Goal: Information Seeking & Learning: Learn about a topic

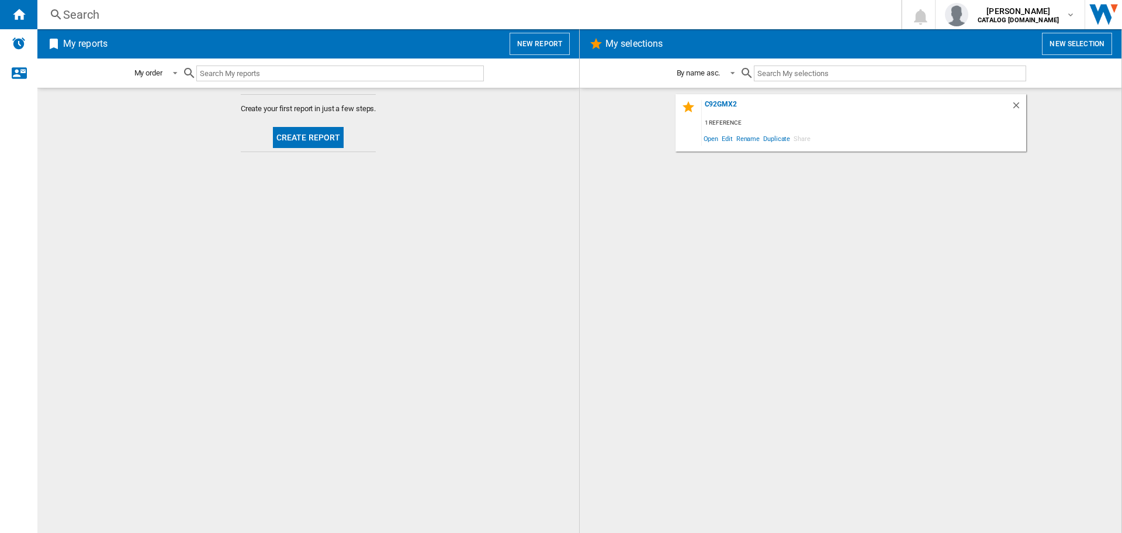
click at [77, 12] on div "Search" at bounding box center [467, 14] width 808 height 16
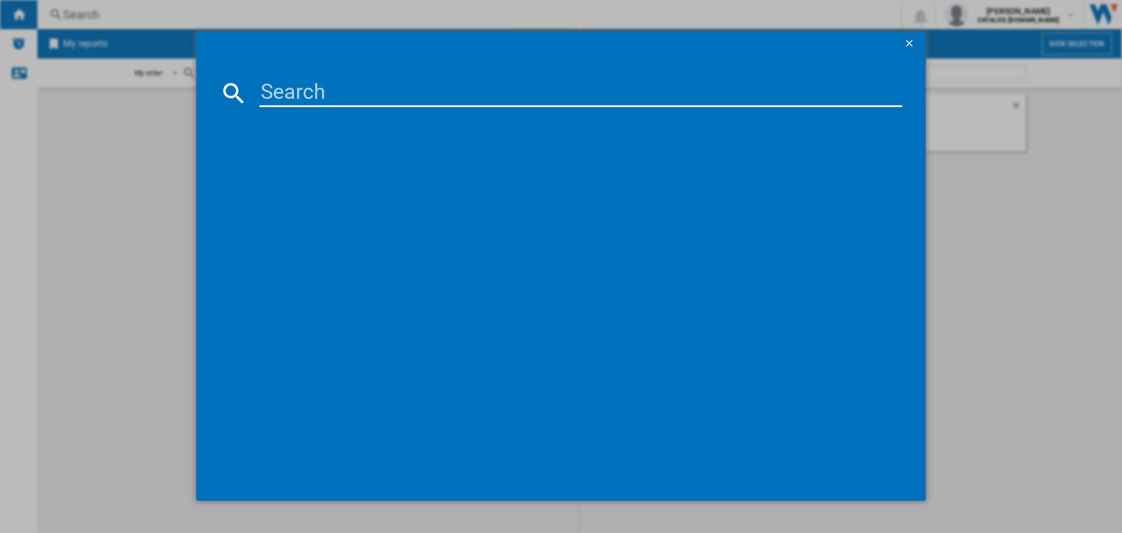
paste input "DNP92SEUK 9"
type input "DNP92SEUK"
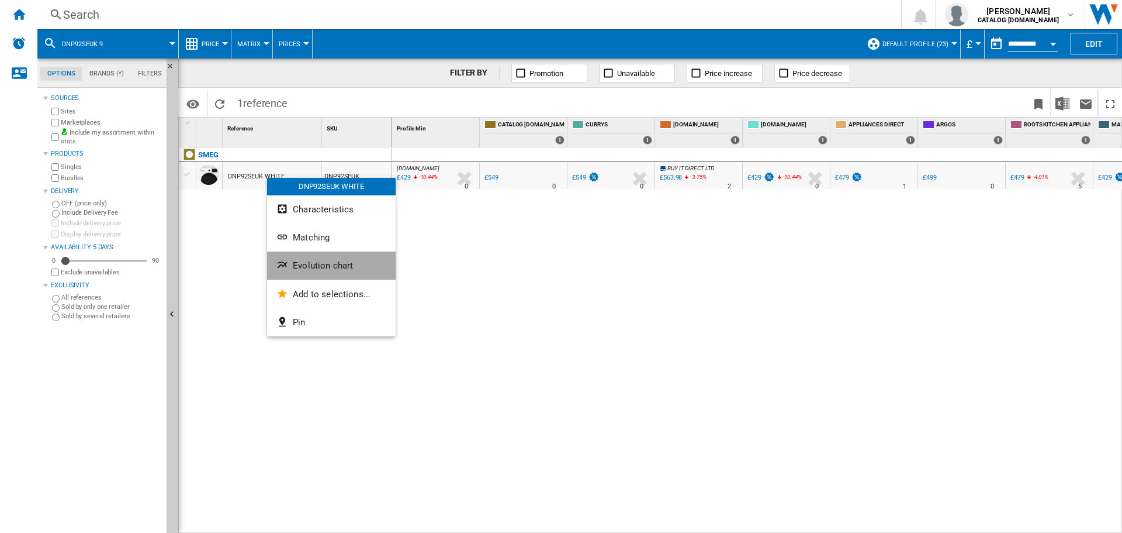
click at [327, 267] on span "Evolution chart" at bounding box center [323, 265] width 60 height 11
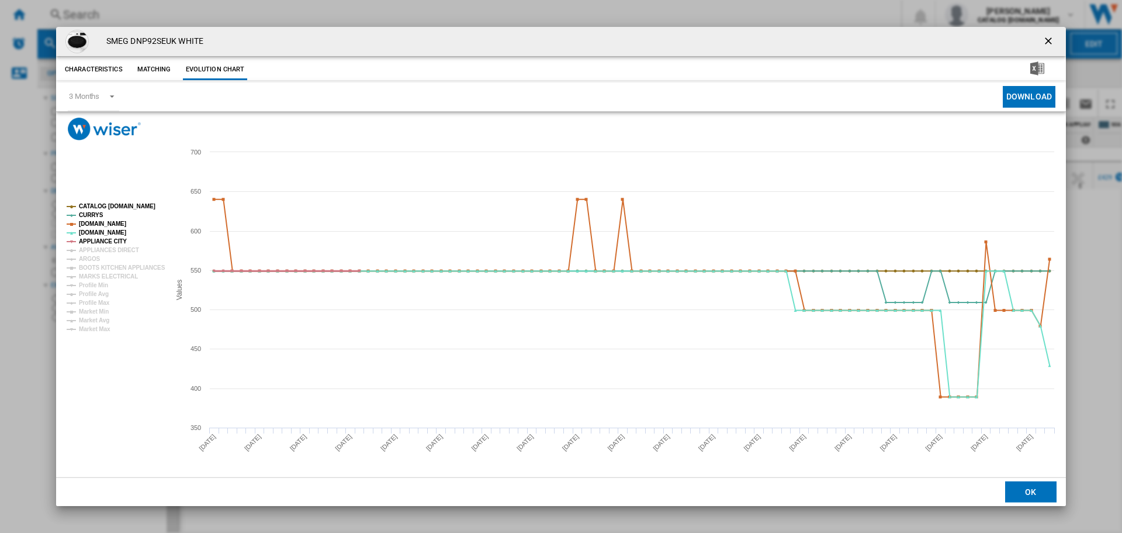
click at [108, 244] on tspan "APPLIANCE CITY" at bounding box center [103, 241] width 48 height 6
click at [107, 241] on tspan "APPLIANCE CITY" at bounding box center [103, 241] width 48 height 6
click at [109, 250] on tspan "APPLIANCES DIRECT" at bounding box center [109, 250] width 60 height 6
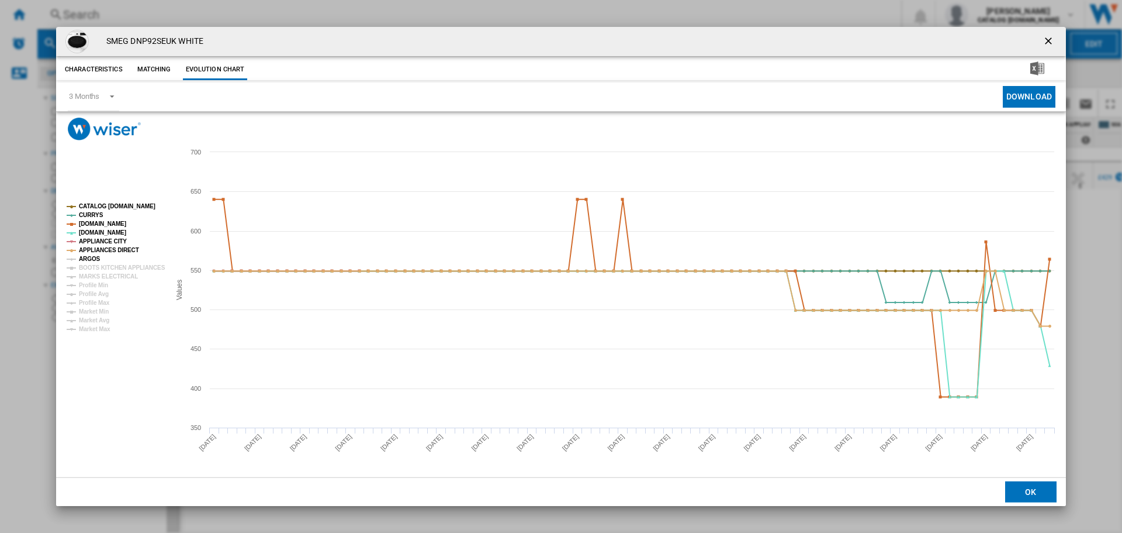
click at [85, 258] on tspan "ARGOS" at bounding box center [90, 258] width 22 height 6
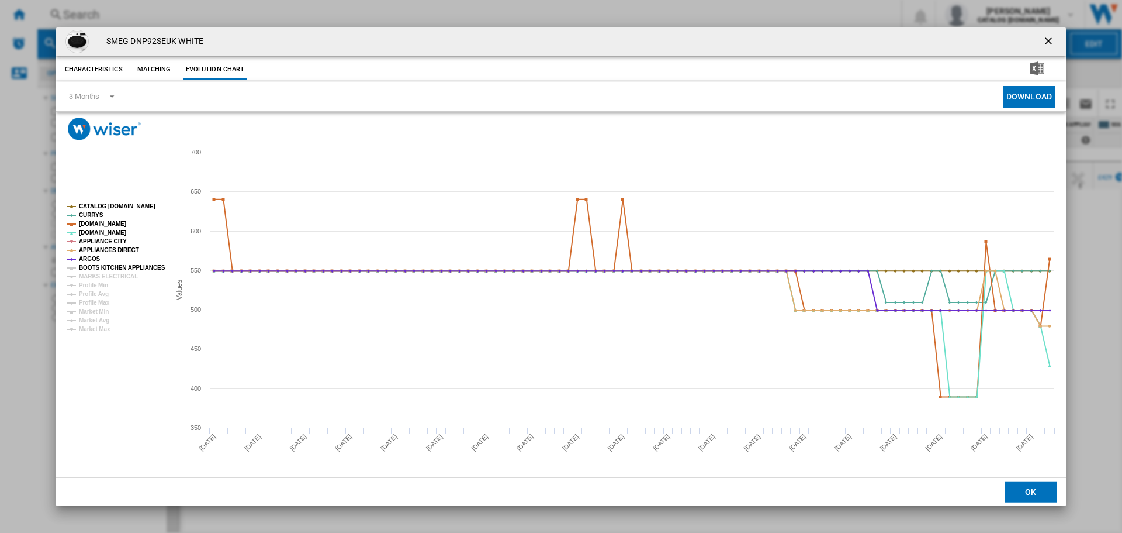
click at [99, 264] on tspan "BOOTS KITCHEN APPLIANCES" at bounding box center [122, 267] width 87 height 6
click at [101, 274] on tspan "MARKS ELECTRICAL" at bounding box center [108, 276] width 59 height 6
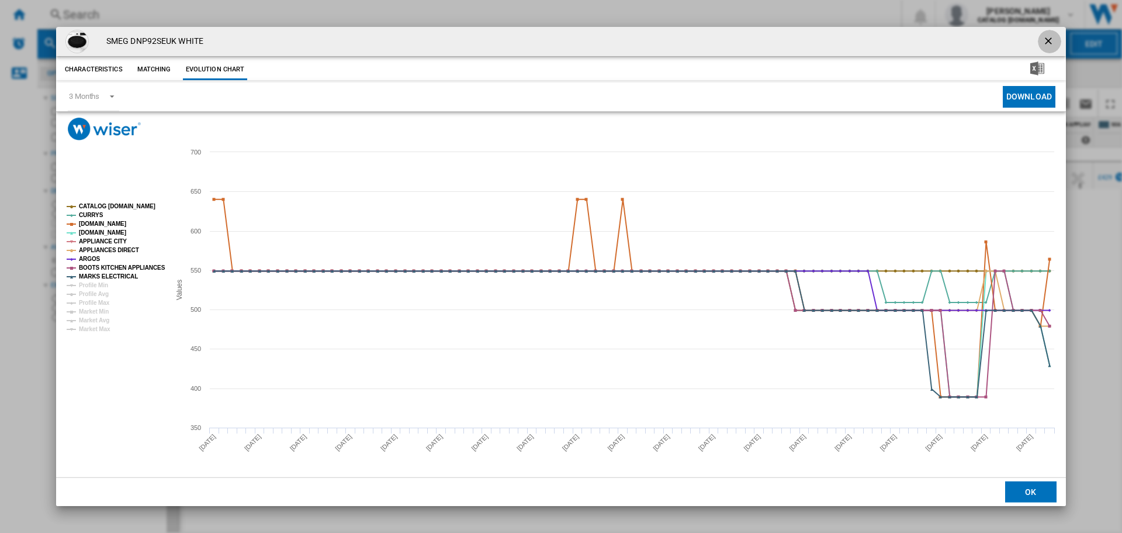
click at [1050, 40] on ng-md-icon "getI18NText('BUTTONS.CLOSE_DIALOG')" at bounding box center [1050, 42] width 14 height 14
